Goal: Task Accomplishment & Management: Use online tool/utility

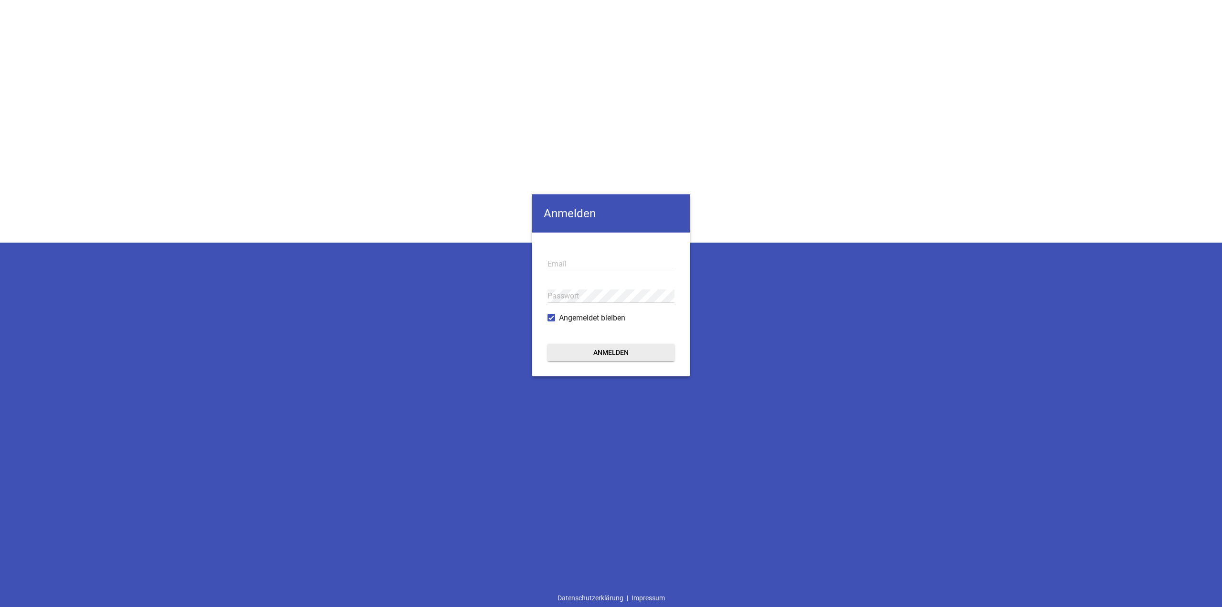
type input "[EMAIL_ADDRESS][DOMAIN_NAME]"
click at [652, 348] on button "Anmelden" at bounding box center [611, 352] width 127 height 17
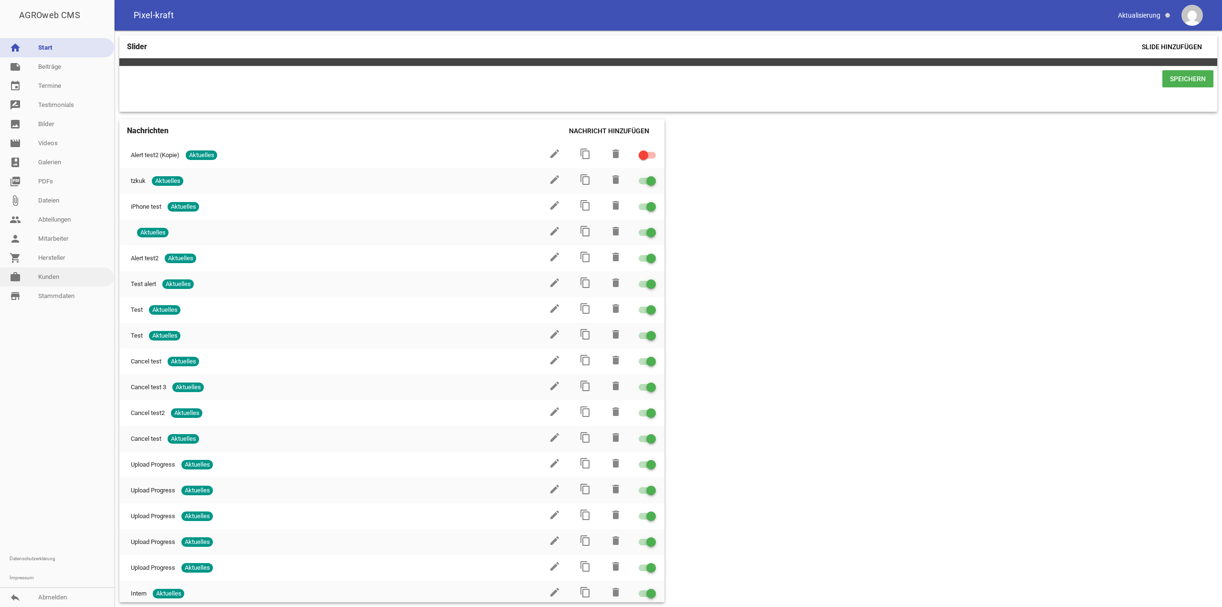
click at [49, 279] on link "work [PERSON_NAME]" at bounding box center [57, 276] width 114 height 19
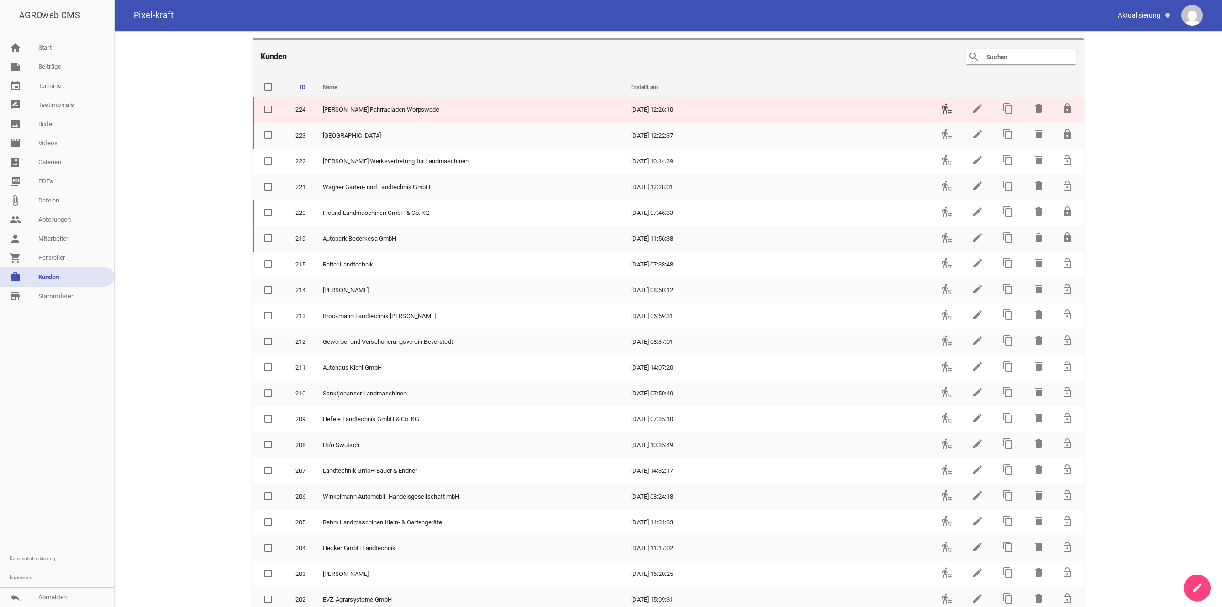
click at [941, 104] on icon "transfer_within_a_station" at bounding box center [946, 108] width 11 height 11
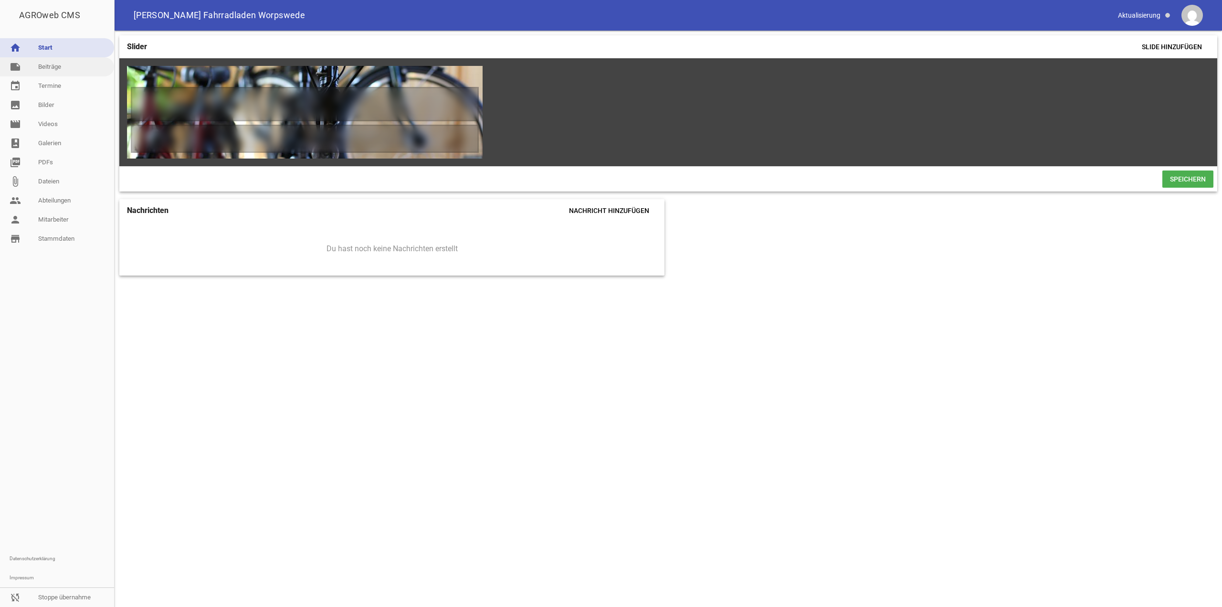
click at [57, 63] on link "note Beiträge" at bounding box center [57, 66] width 114 height 19
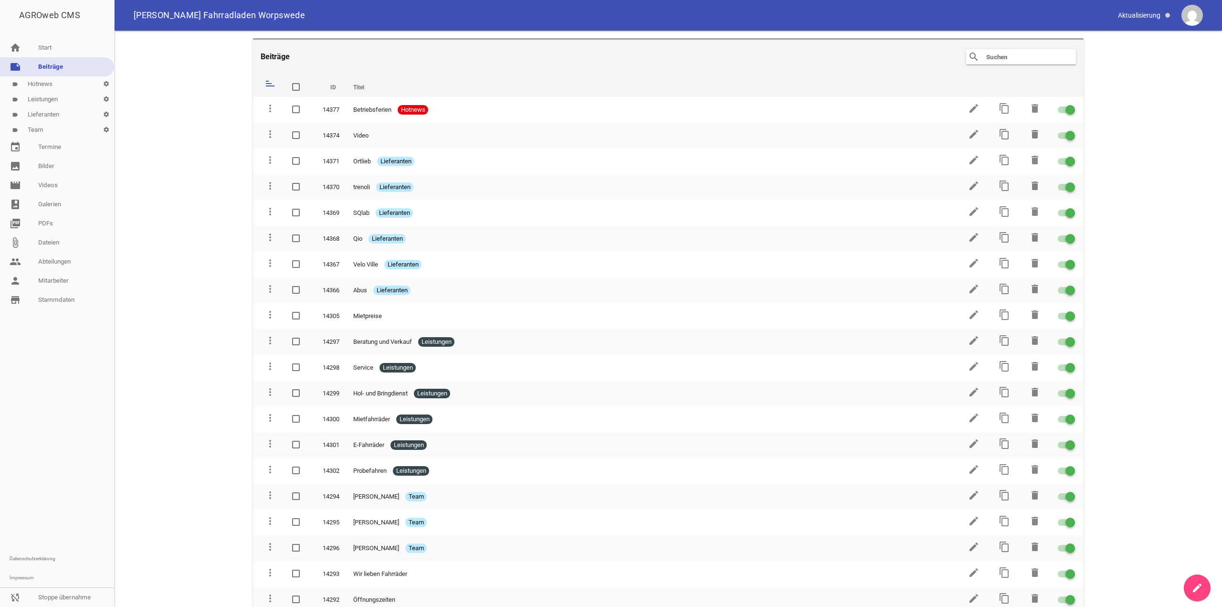
click at [53, 98] on link "label Leistungen settings" at bounding box center [57, 99] width 114 height 15
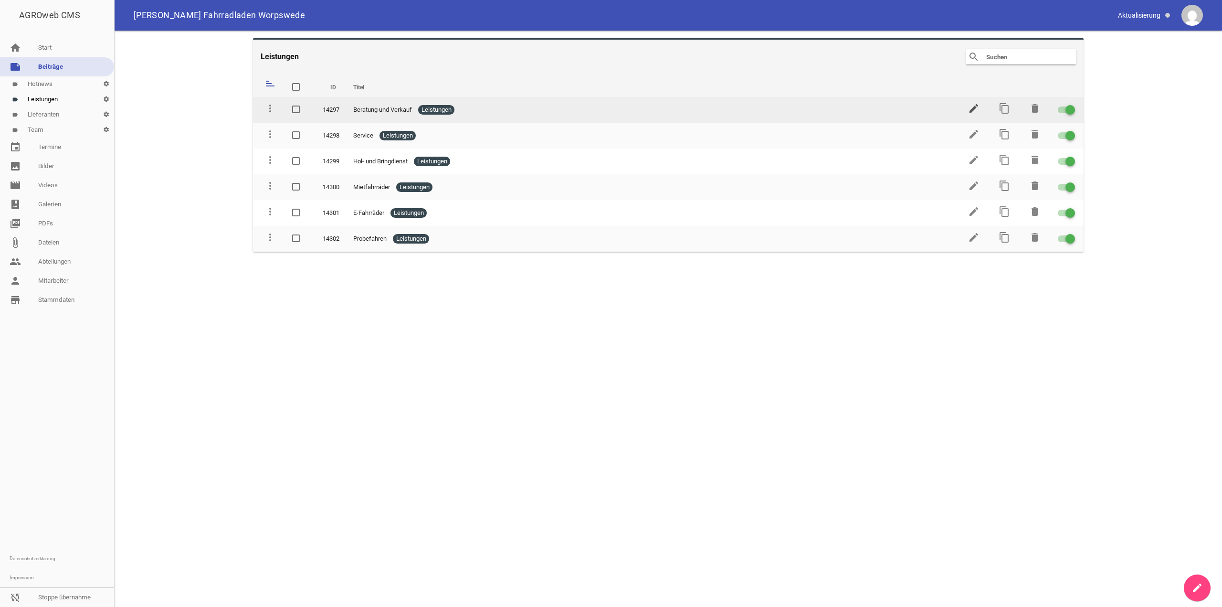
click at [969, 113] on icon "edit" at bounding box center [973, 108] width 11 height 11
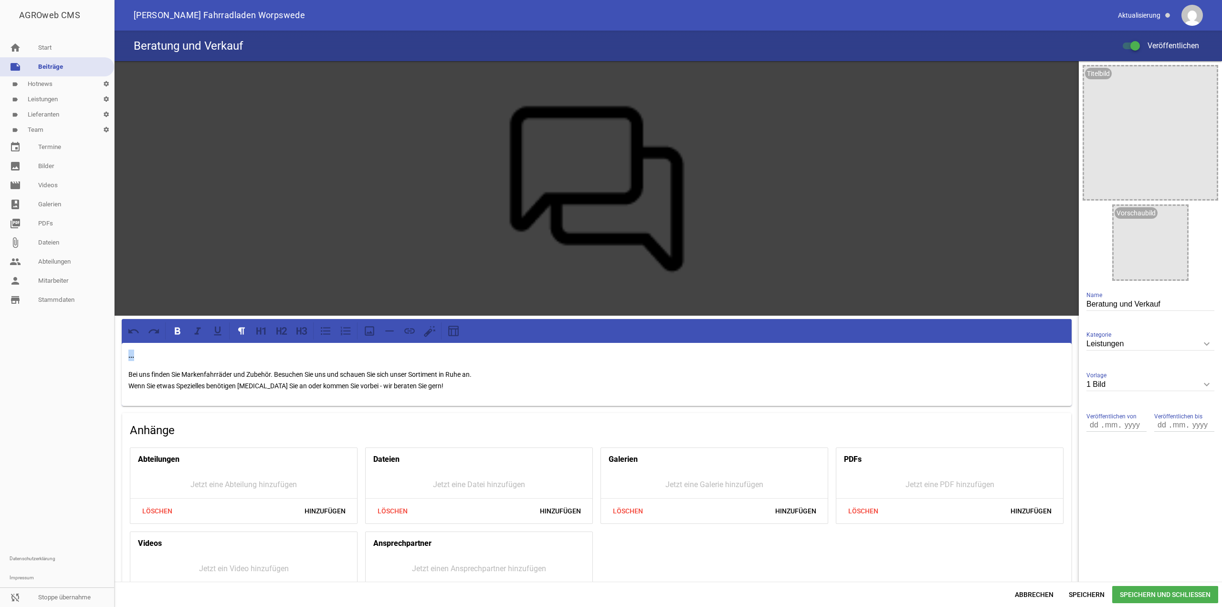
drag, startPoint x: 125, startPoint y: 353, endPoint x: 107, endPoint y: 353, distance: 17.7
click at [107, 353] on div "AGROweb CMS home Start note Beiträge label Hotnews settings label Leistungen se…" at bounding box center [611, 303] width 1222 height 607
drag, startPoint x: 135, startPoint y: 352, endPoint x: 106, endPoint y: 354, distance: 28.7
click at [106, 354] on div "AGROweb CMS home Start note Beiträge label Hotnews settings label Leistungen se…" at bounding box center [611, 303] width 1222 height 607
drag, startPoint x: 150, startPoint y: 350, endPoint x: 107, endPoint y: 352, distance: 43.0
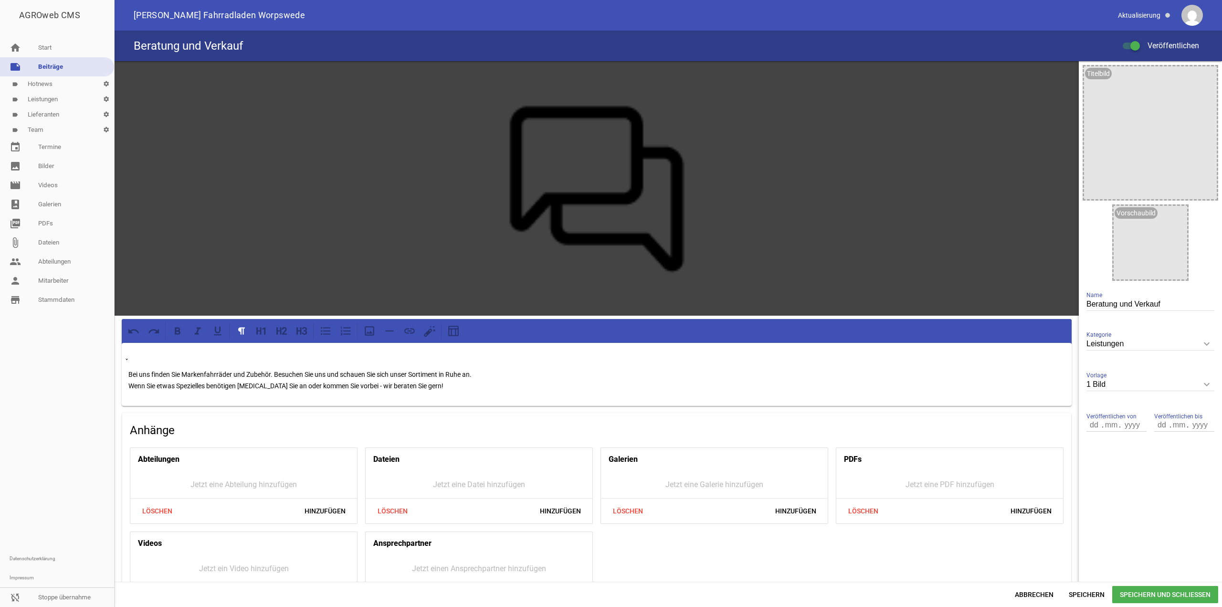
click at [107, 352] on div "AGROweb CMS home Start note Beiträge label Hotnews settings label Leistungen se…" at bounding box center [611, 303] width 1222 height 607
click at [126, 354] on div "̬ Bei uns finden Sie Markenfahrräder und Zubehör. Besuchen Sie uns und schauen …" at bounding box center [597, 374] width 950 height 63
click at [1082, 591] on span "Speichern" at bounding box center [1086, 594] width 51 height 17
click at [143, 355] on p "̬" at bounding box center [596, 354] width 937 height 11
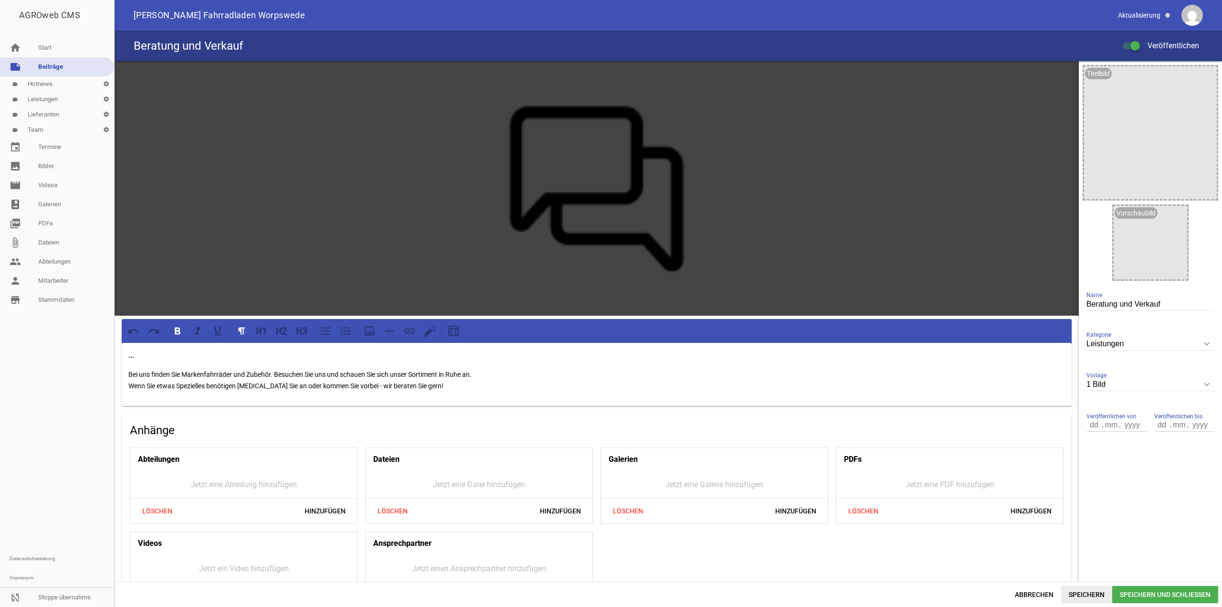
click at [1077, 600] on span "Speichern" at bounding box center [1086, 594] width 51 height 17
